Goal: Transaction & Acquisition: Purchase product/service

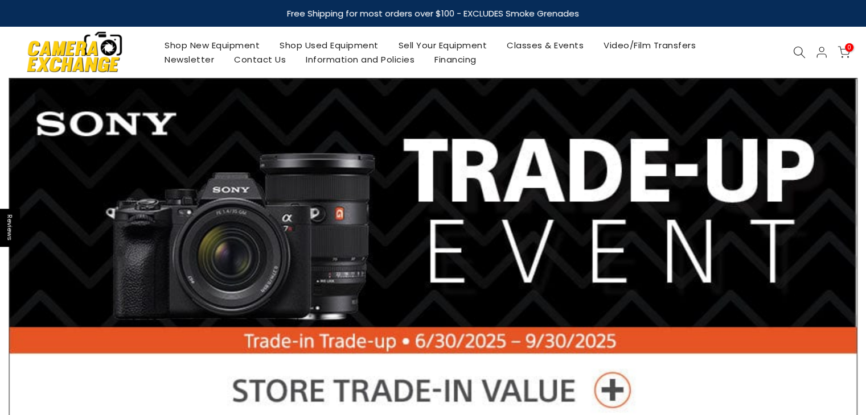
click at [215, 39] on link "Shop New Equipment" at bounding box center [212, 45] width 115 height 14
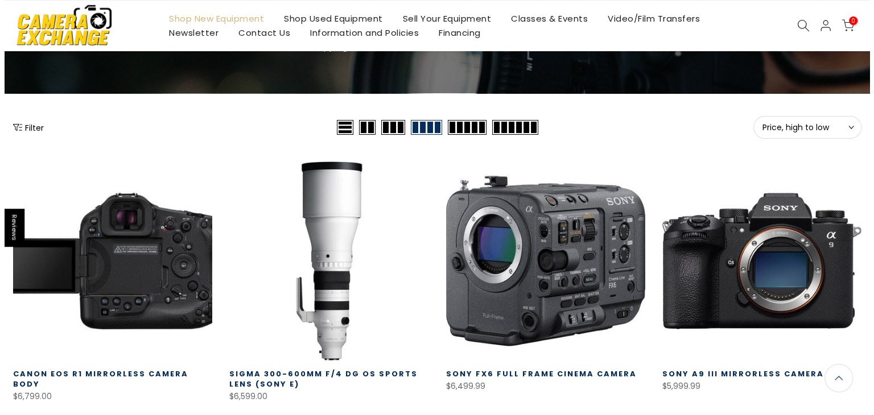
scroll to position [114, 0]
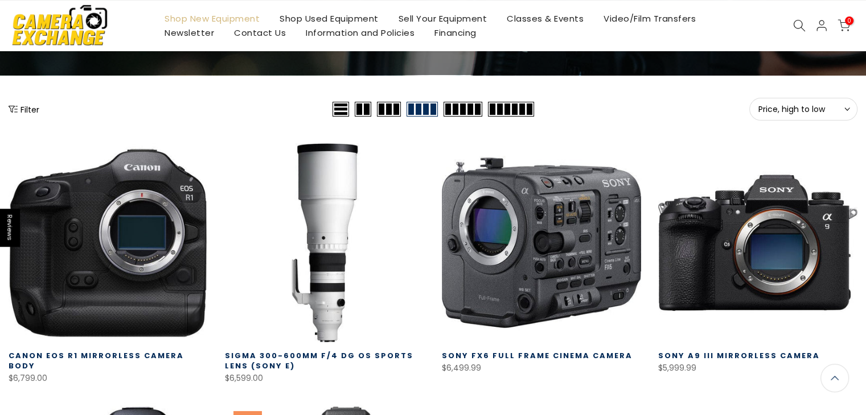
click at [18, 108] on button "Filter" at bounding box center [24, 109] width 31 height 11
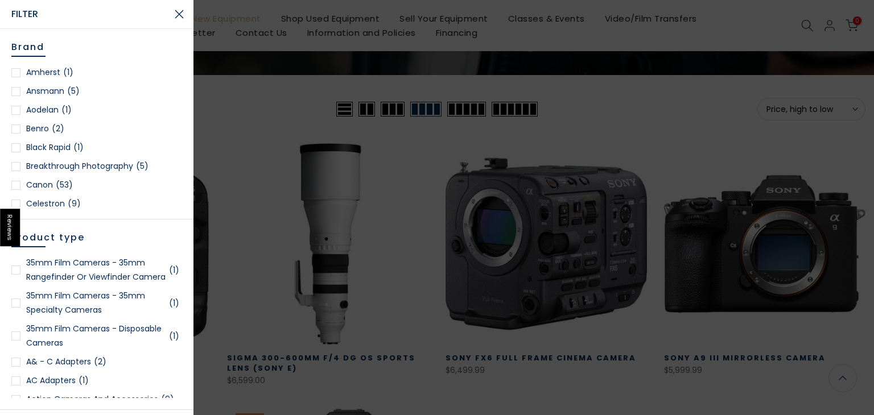
scroll to position [112, 0]
click at [12, 186] on div at bounding box center [15, 185] width 9 height 9
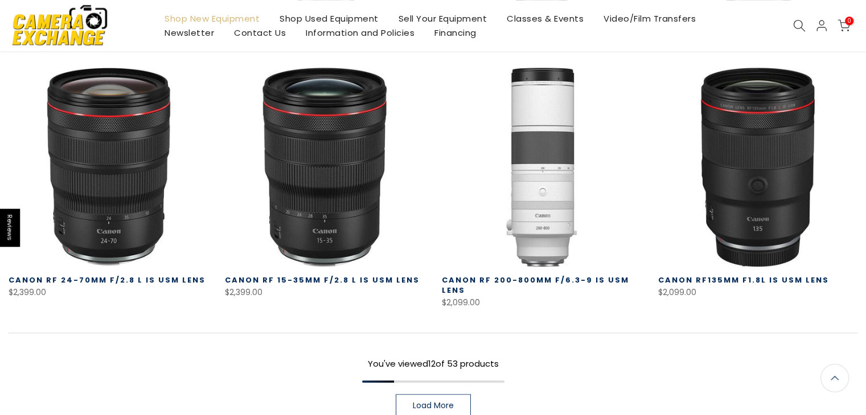
scroll to position [826, 0]
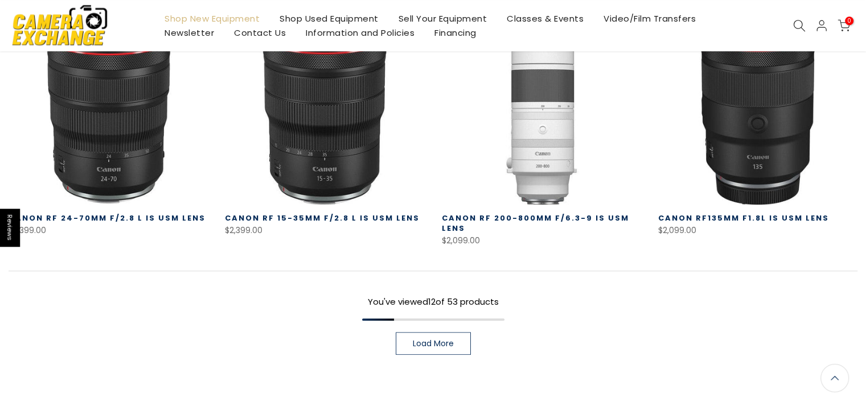
click at [439, 335] on link "Load More" at bounding box center [433, 343] width 75 height 23
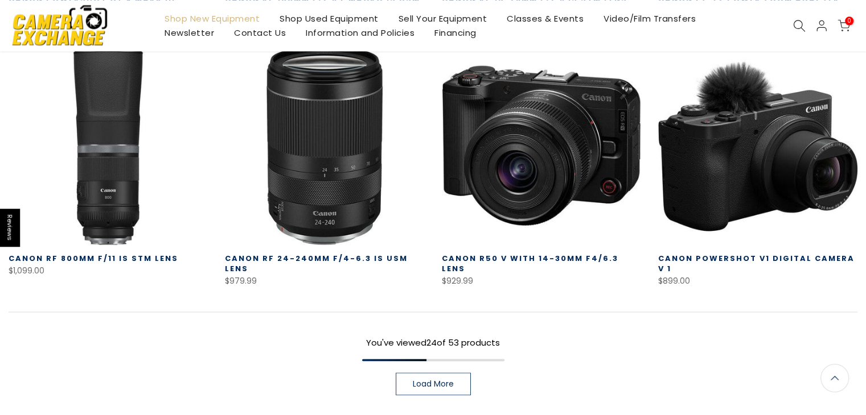
scroll to position [1566, 0]
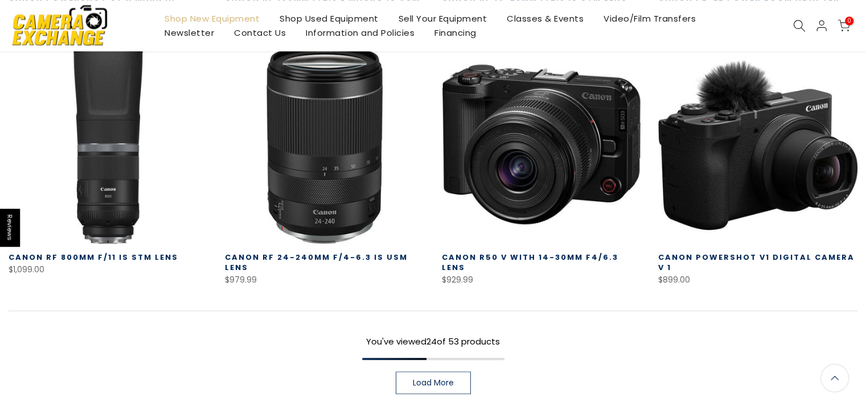
click at [410, 388] on link "Load More" at bounding box center [433, 383] width 75 height 23
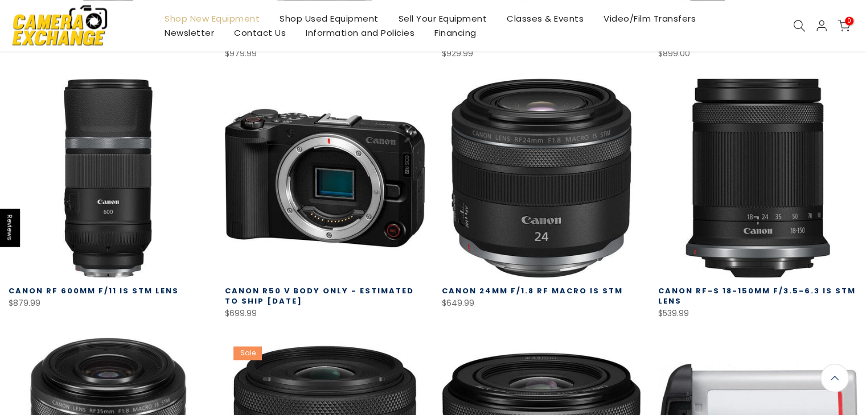
scroll to position [1794, 0]
